Goal: Task Accomplishment & Management: Complete application form

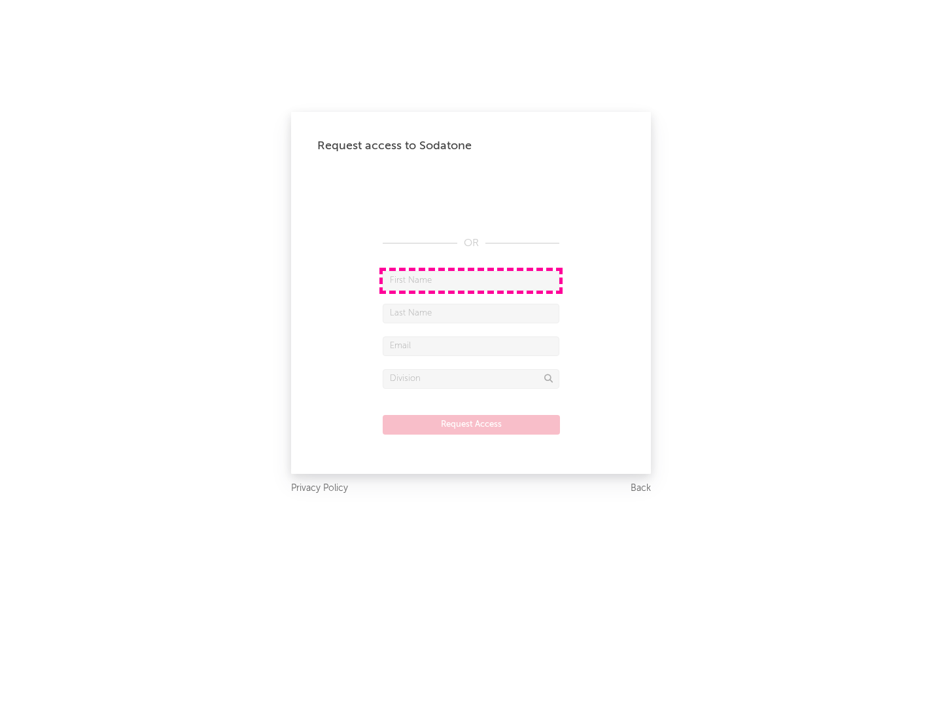
click at [471, 280] on input "text" at bounding box center [471, 281] width 177 height 20
type input "[PERSON_NAME]"
click at [471, 313] on input "text" at bounding box center [471, 314] width 177 height 20
type input "[PERSON_NAME]"
click at [471, 346] on input "text" at bounding box center [471, 346] width 177 height 20
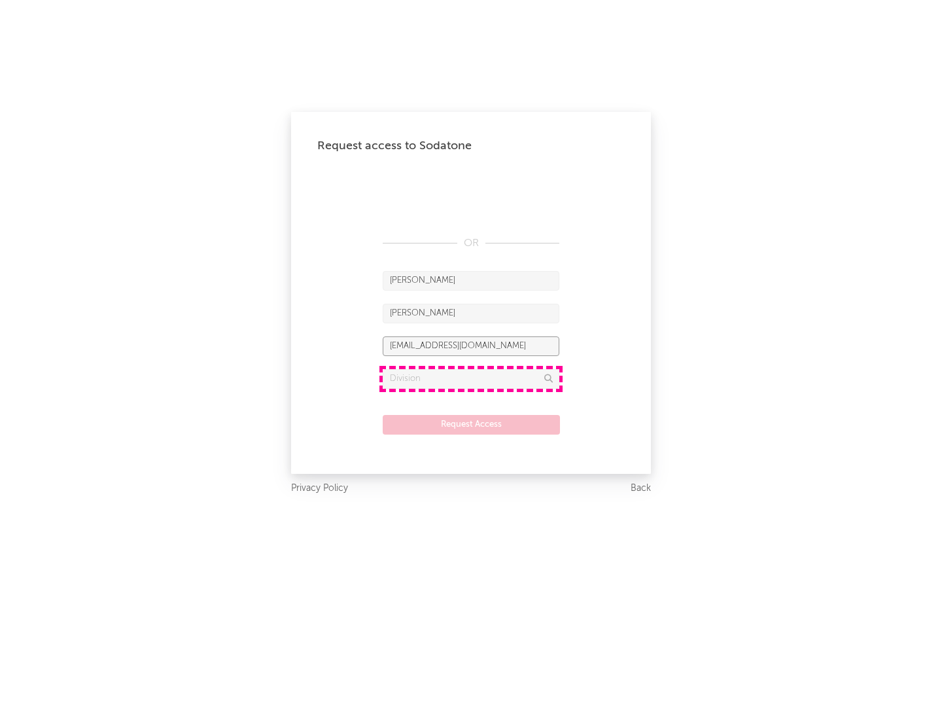
type input "[EMAIL_ADDRESS][DOMAIN_NAME]"
click at [471, 378] on input "text" at bounding box center [471, 379] width 177 height 20
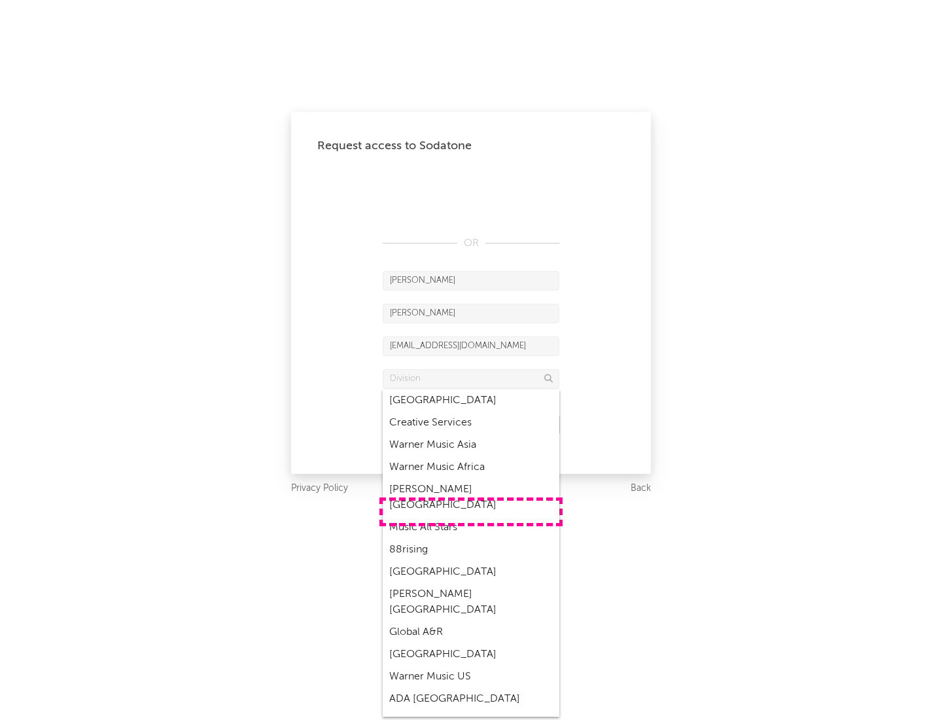
click at [471, 516] on div "Music All Stars" at bounding box center [471, 527] width 177 height 22
type input "Music All Stars"
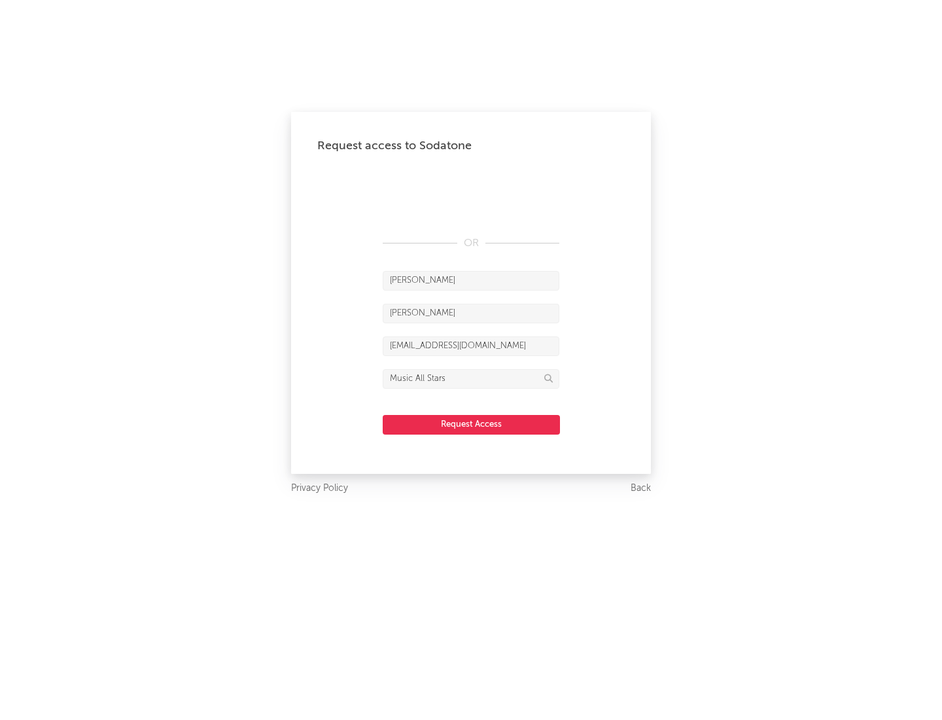
click at [471, 424] on button "Request Access" at bounding box center [471, 425] width 177 height 20
